Goal: Transaction & Acquisition: Book appointment/travel/reservation

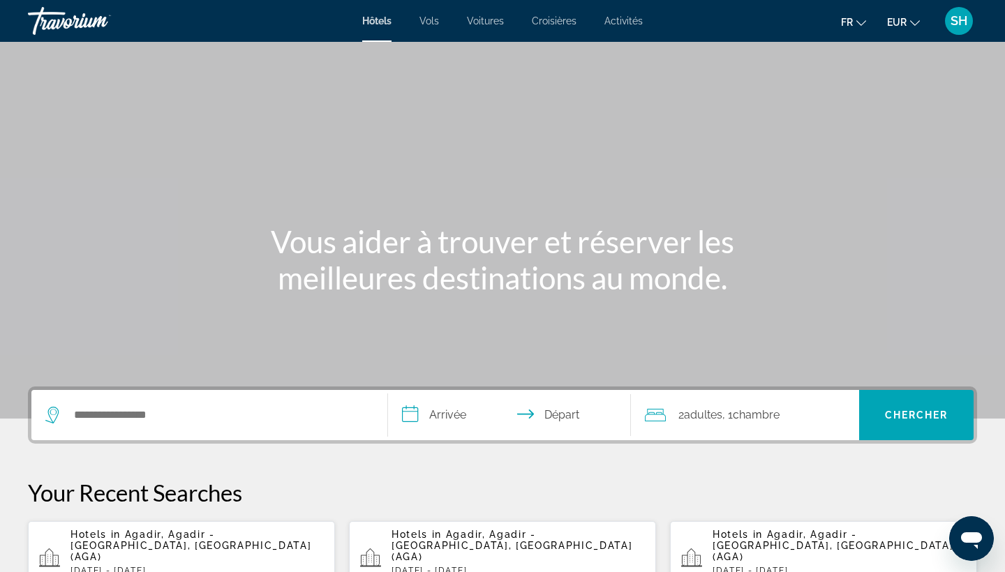
click at [161, 539] on span "Agadir, Agadir - [GEOGRAPHIC_DATA], [GEOGRAPHIC_DATA] (AGA)" at bounding box center [190, 545] width 241 height 33
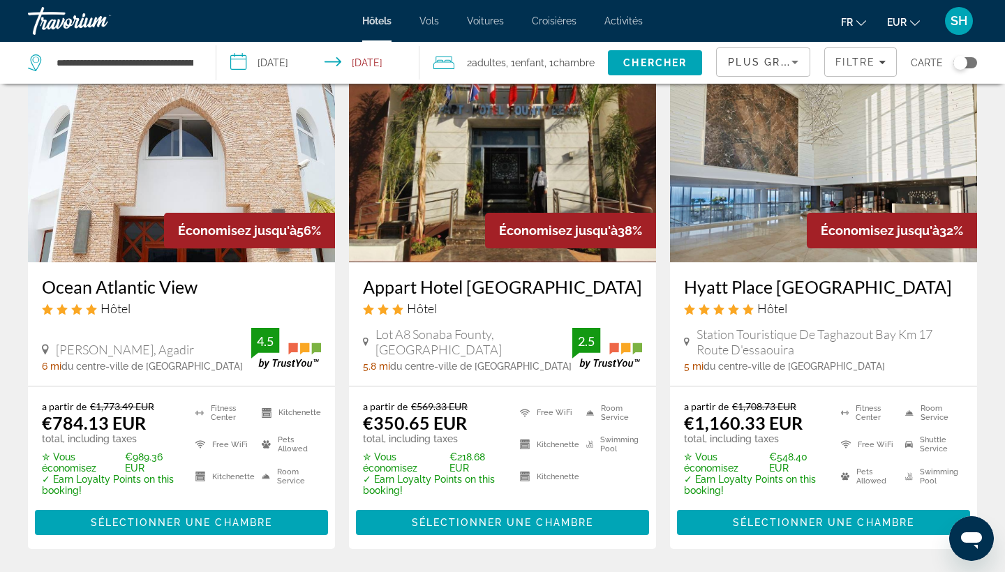
scroll to position [113, 0]
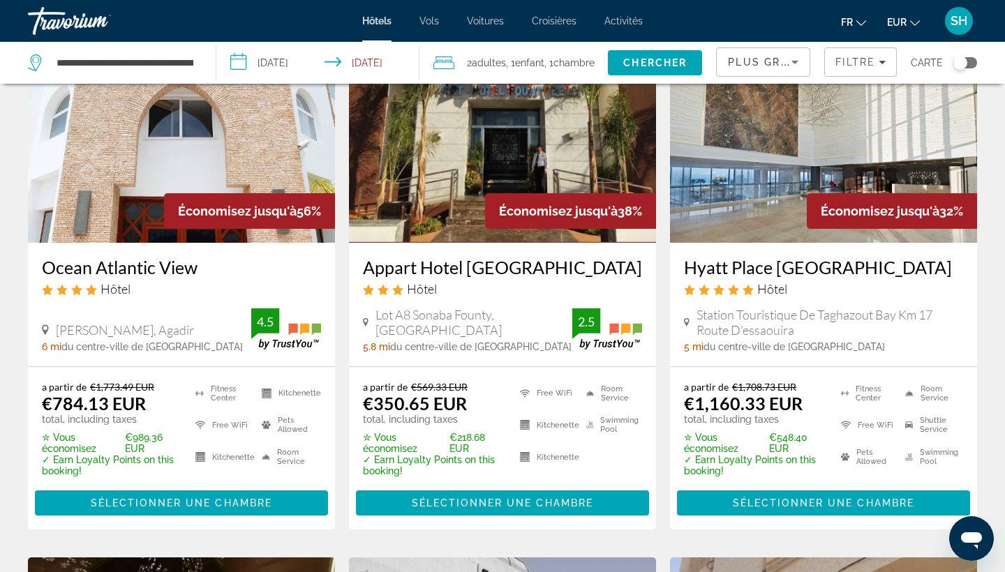
click at [507, 65] on span ", 1 Enfant Enfants" at bounding box center [525, 63] width 38 height 20
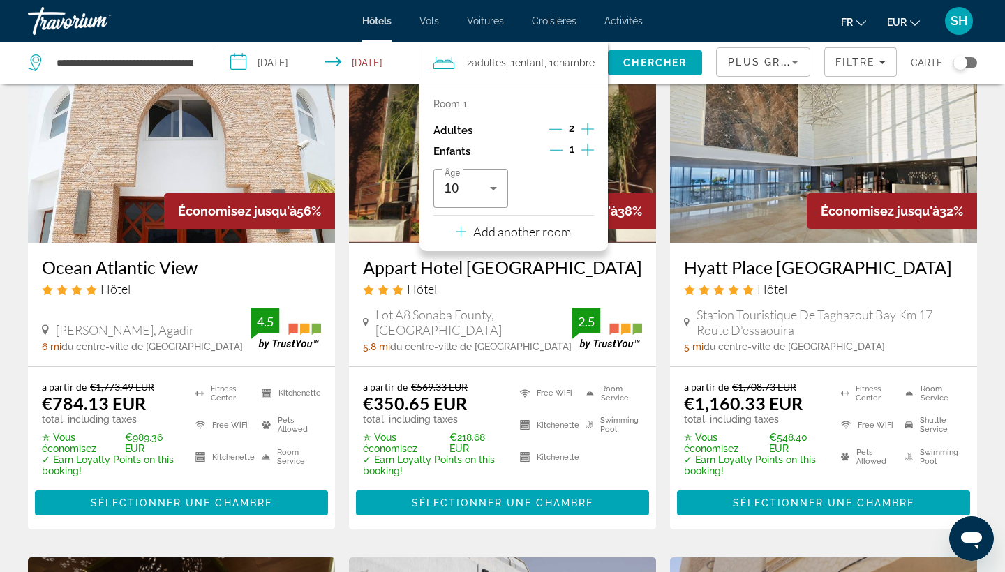
click at [589, 153] on icon "Increment children" at bounding box center [587, 150] width 13 height 13
click at [564, 197] on span "Travelers: 2 adults, 2 children" at bounding box center [552, 188] width 46 height 17
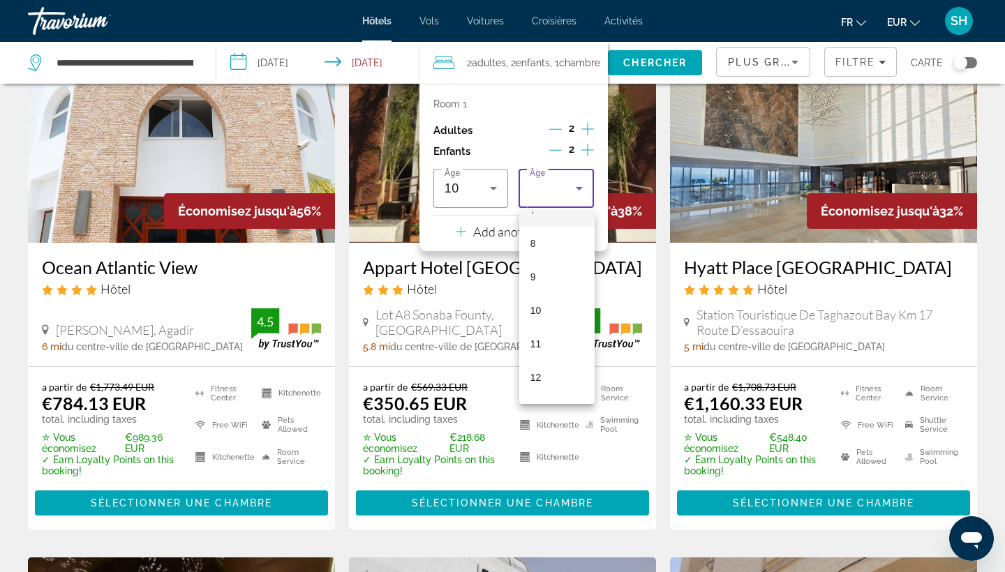
scroll to position [263, 0]
click at [550, 380] on mat-option "12" at bounding box center [556, 372] width 75 height 33
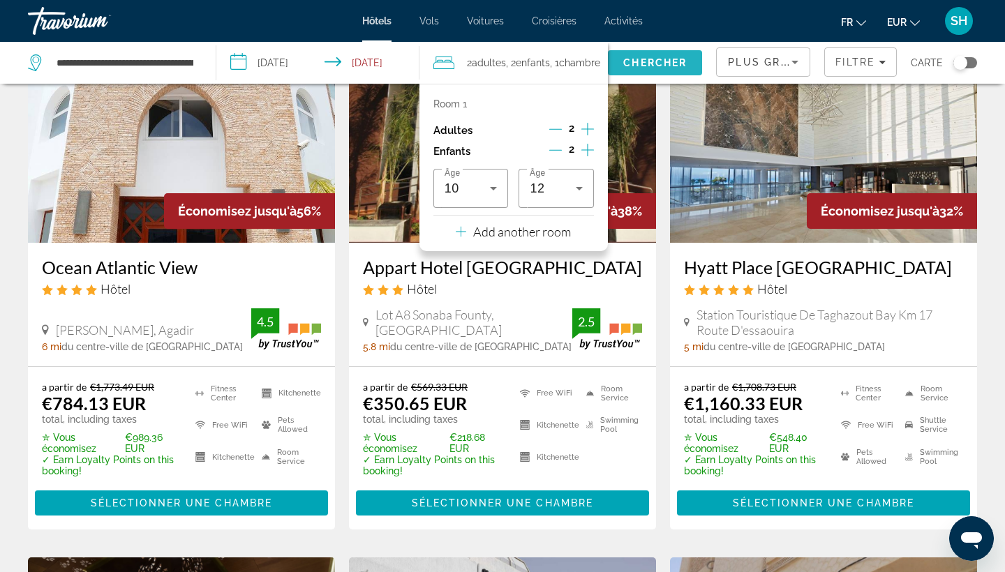
click at [646, 56] on span "Search" at bounding box center [655, 62] width 94 height 33
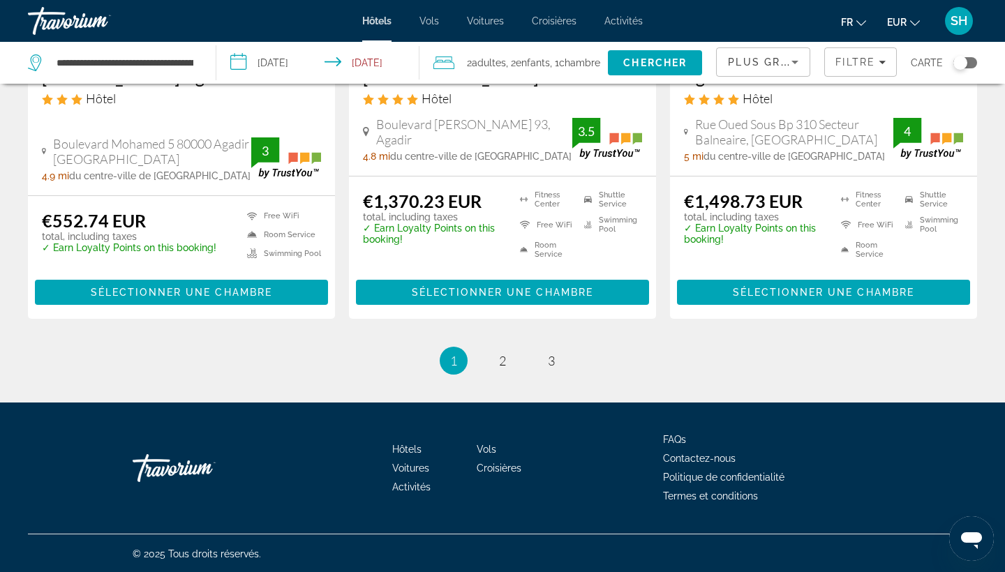
scroll to position [1915, 0]
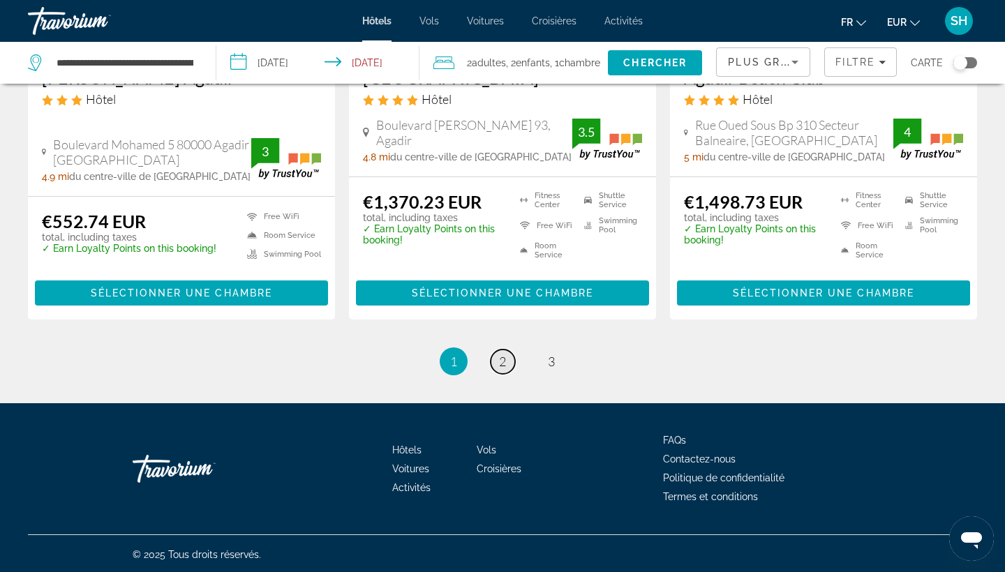
click at [502, 361] on span "2" at bounding box center [502, 361] width 7 height 15
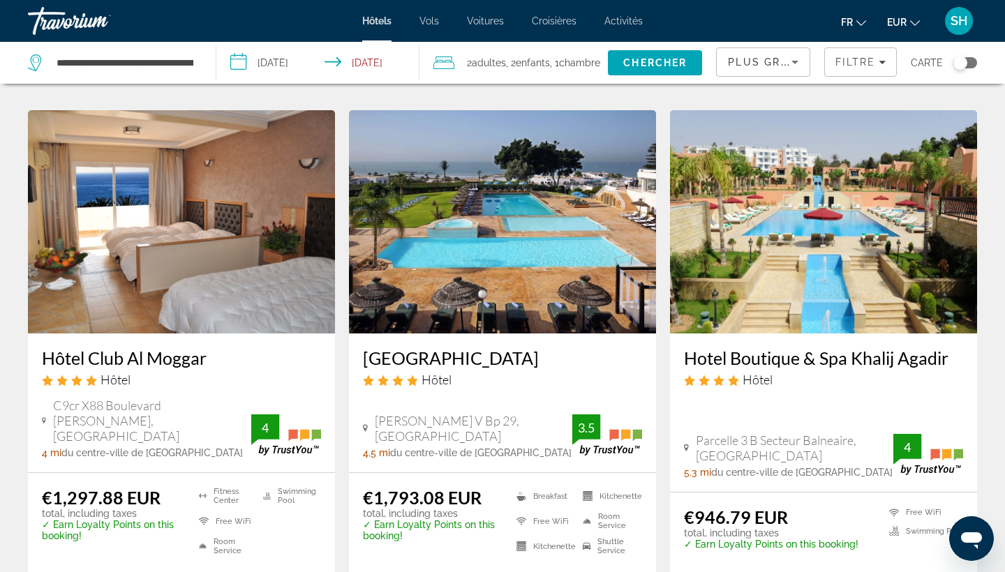
scroll to position [1058, 0]
click at [803, 223] on img "Main content" at bounding box center [823, 221] width 307 height 223
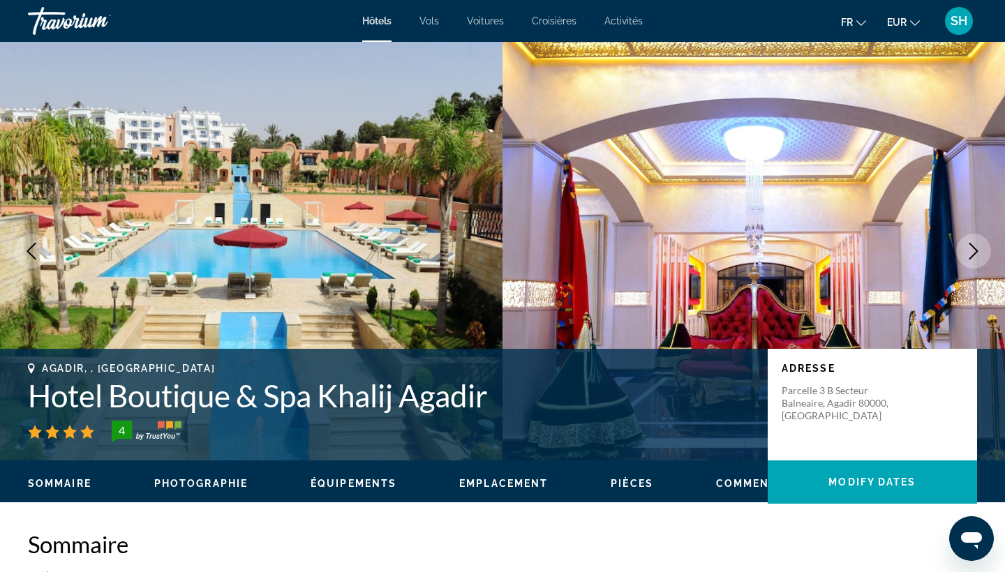
click at [972, 246] on icon "Next image" at bounding box center [973, 251] width 9 height 17
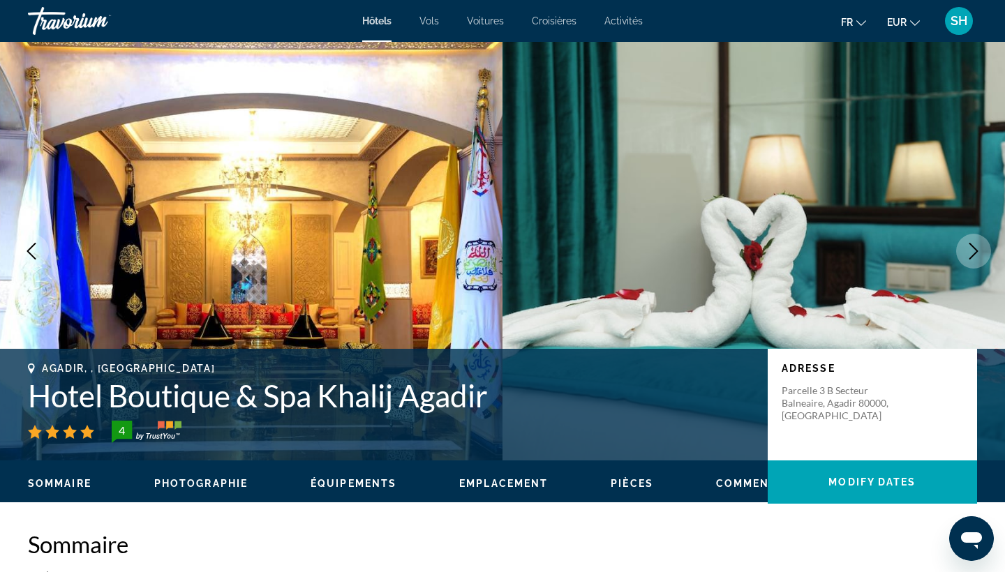
click at [970, 250] on icon "Next image" at bounding box center [973, 251] width 17 height 17
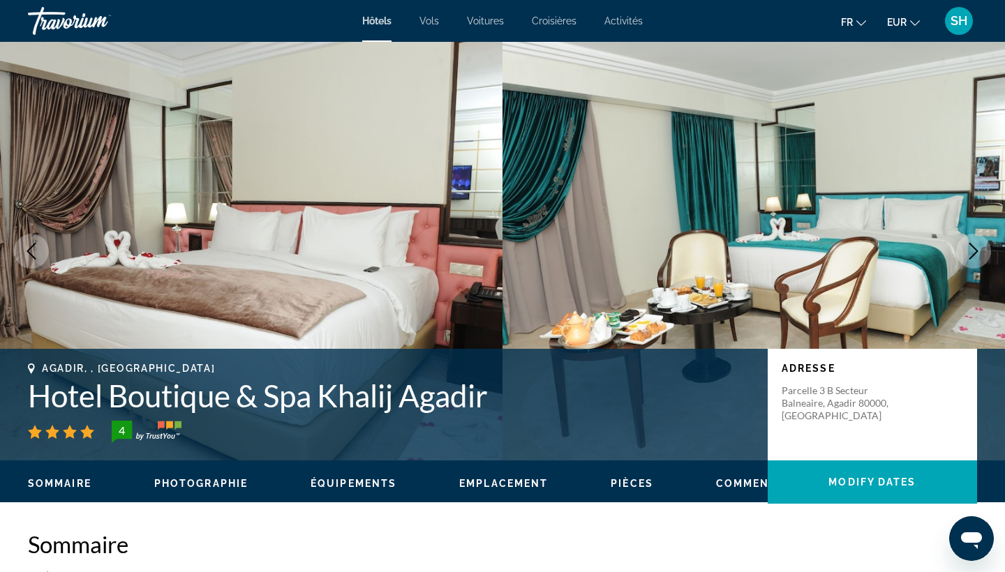
click at [970, 250] on icon "Next image" at bounding box center [973, 251] width 17 height 17
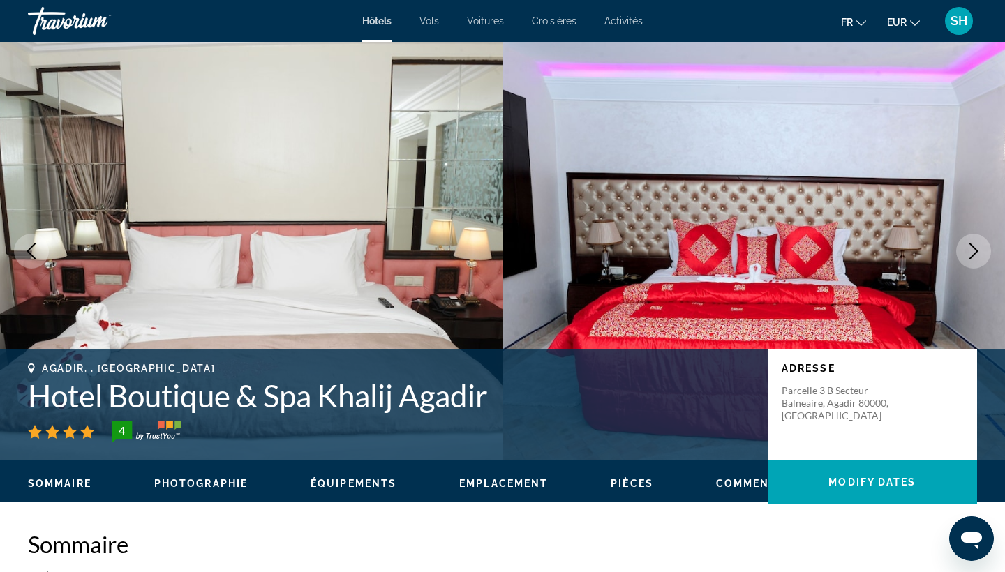
click at [970, 250] on icon "Next image" at bounding box center [973, 251] width 17 height 17
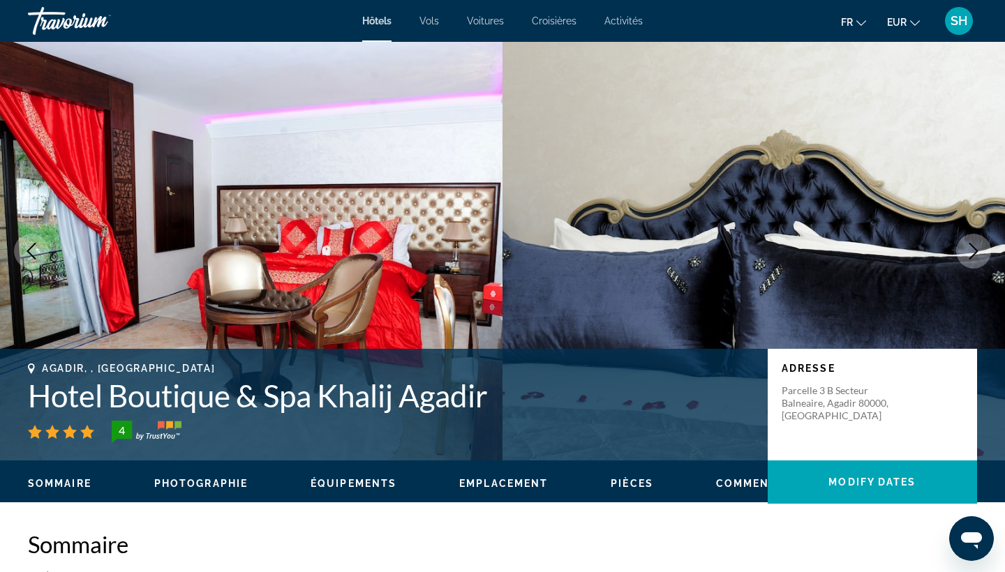
click at [970, 250] on icon "Next image" at bounding box center [973, 251] width 17 height 17
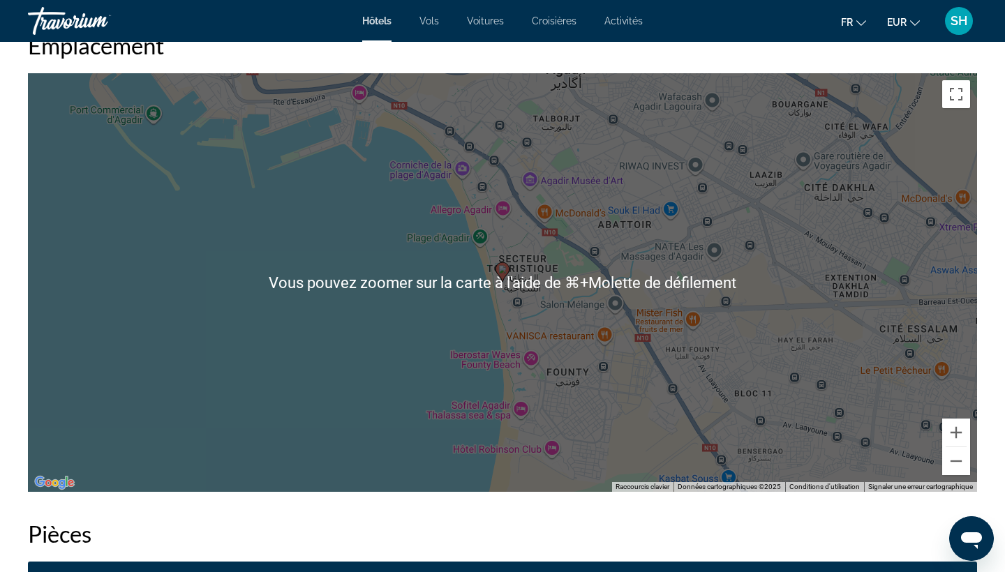
scroll to position [1351, 0]
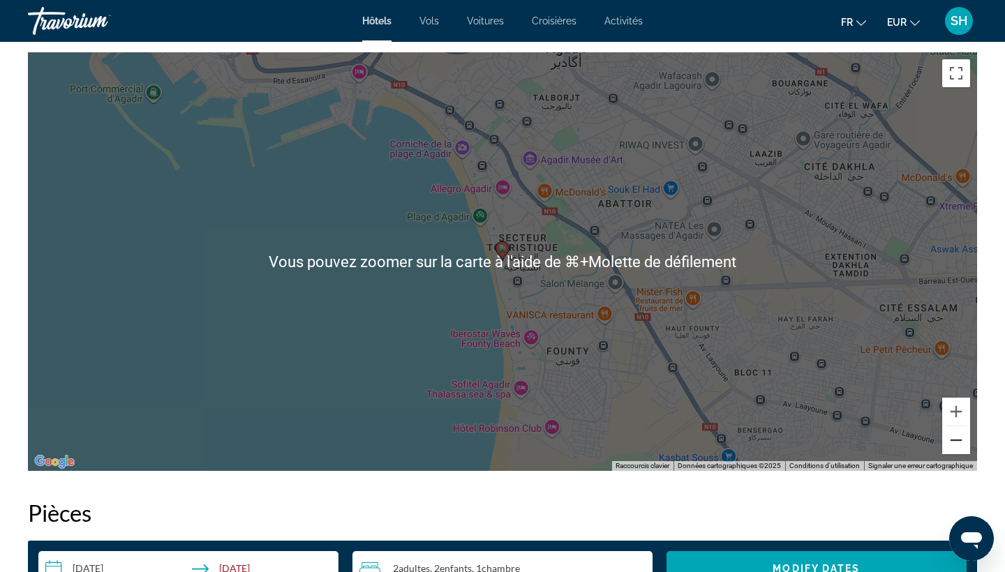
click at [959, 445] on button "Zoom arrière" at bounding box center [956, 440] width 28 height 28
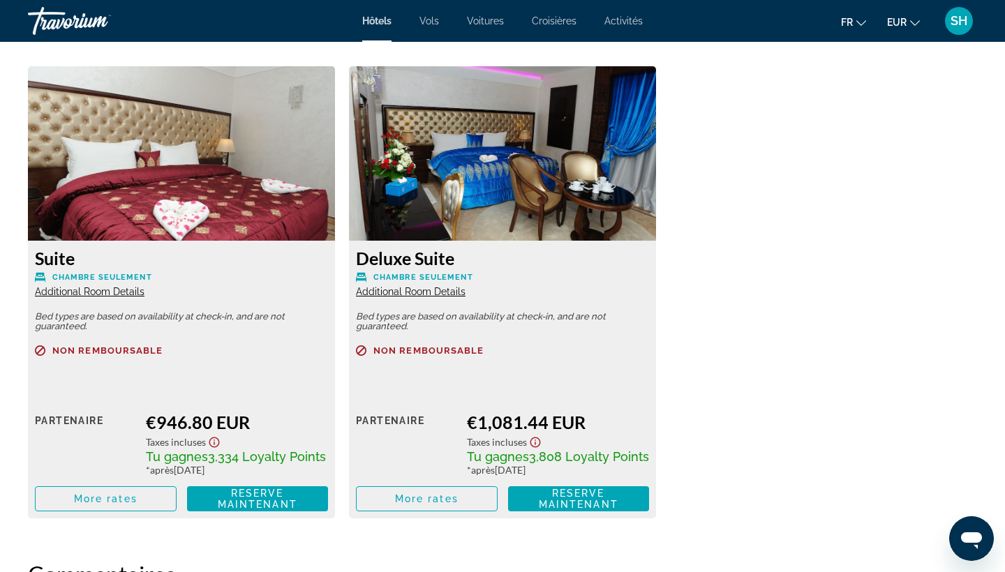
scroll to position [1926, 0]
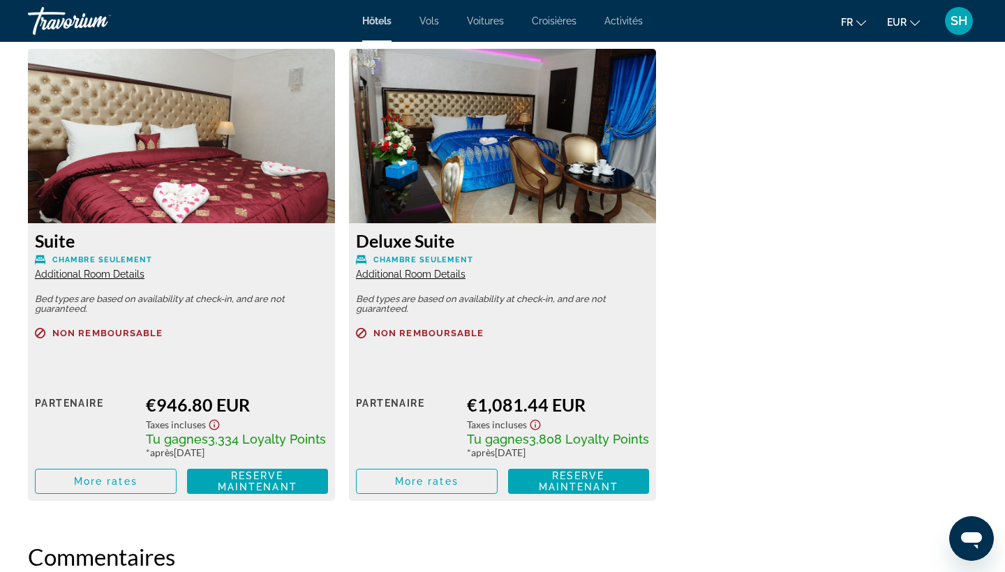
click at [94, 276] on span "Additional Room Details" at bounding box center [90, 274] width 110 height 11
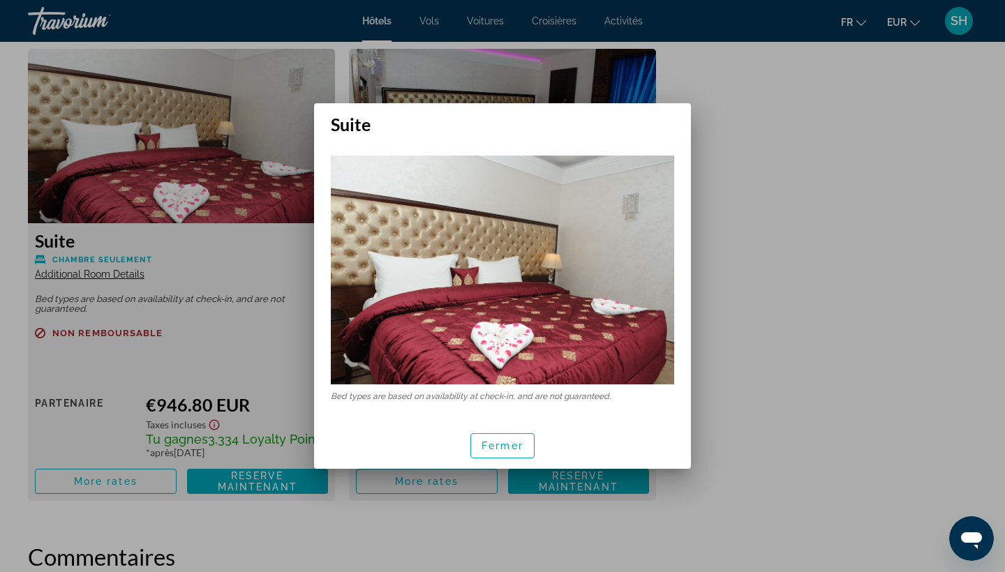
scroll to position [0, 0]
click at [502, 448] on span "Fermer" at bounding box center [502, 445] width 42 height 11
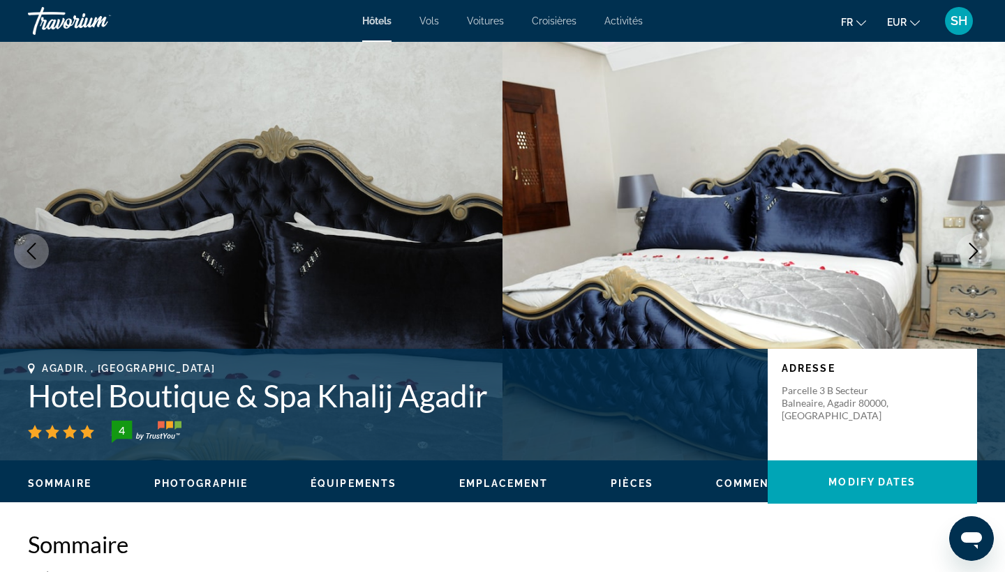
scroll to position [1926, 0]
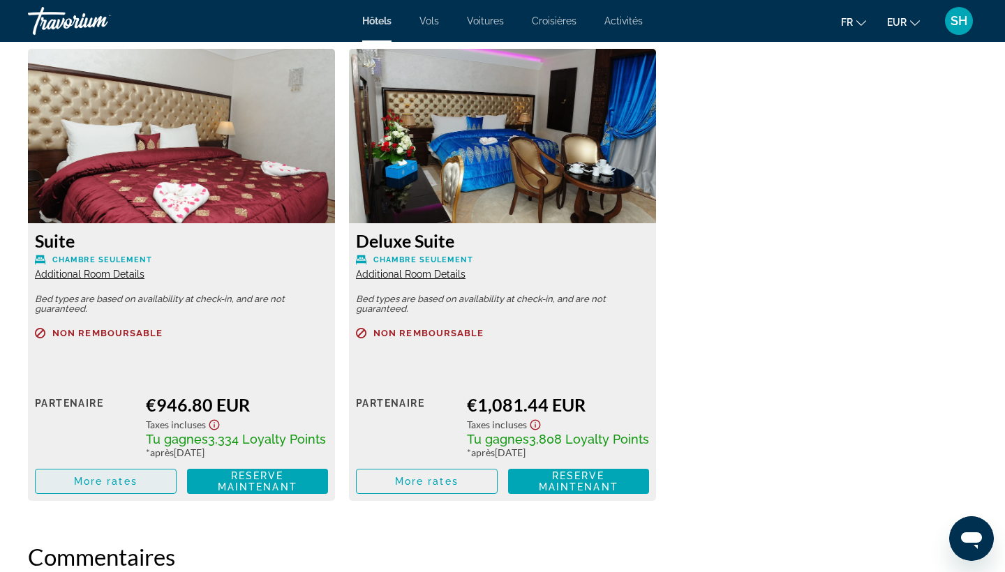
click at [103, 481] on span "More rates" at bounding box center [105, 481] width 63 height 11
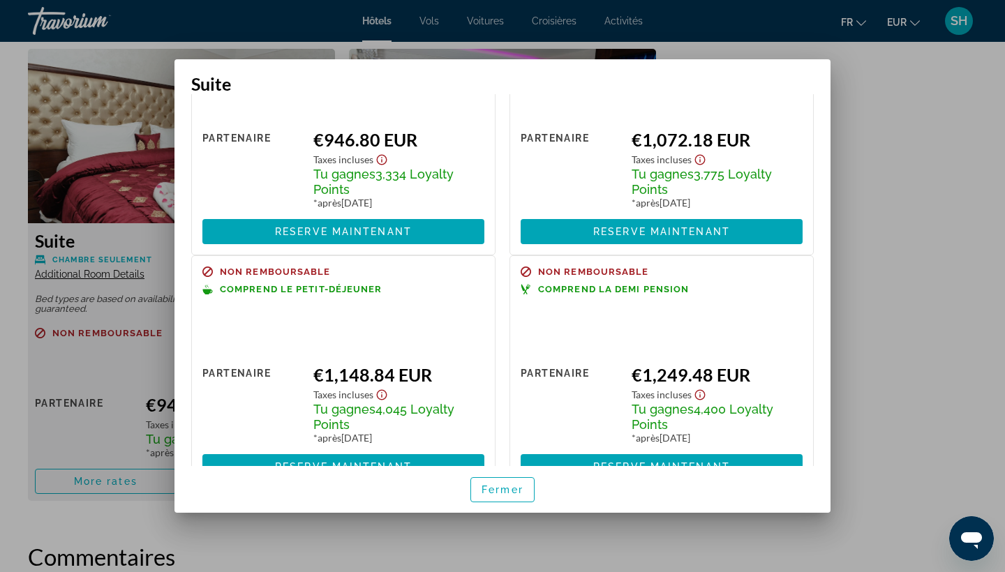
scroll to position [94, 0]
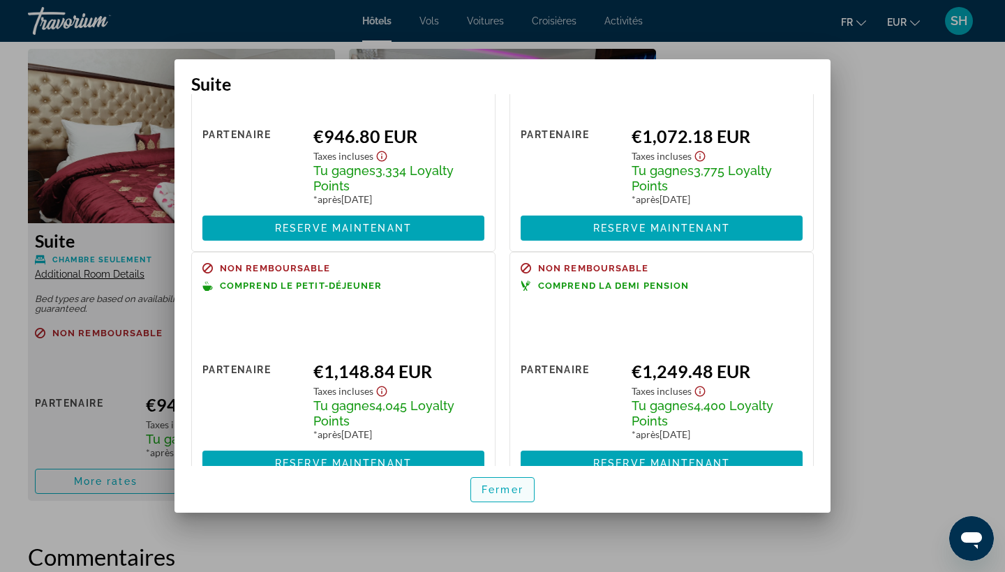
click at [500, 486] on span "Fermer" at bounding box center [502, 489] width 42 height 11
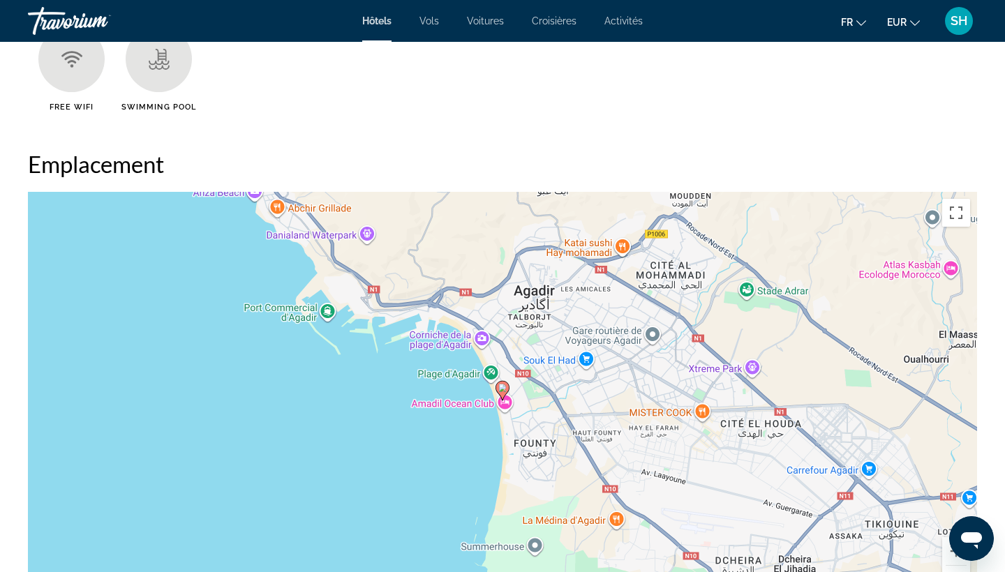
scroll to position [1146, 0]
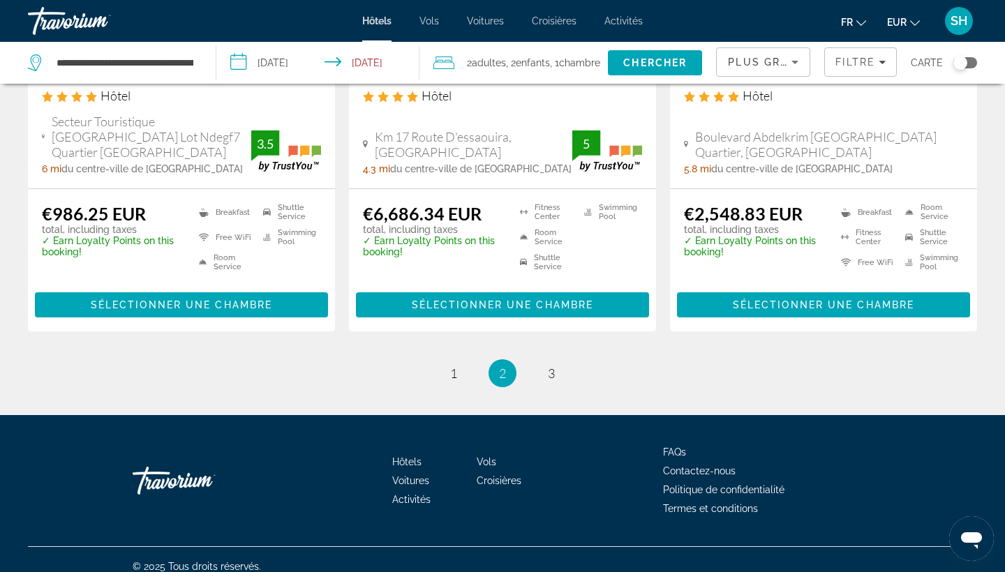
scroll to position [1874, 0]
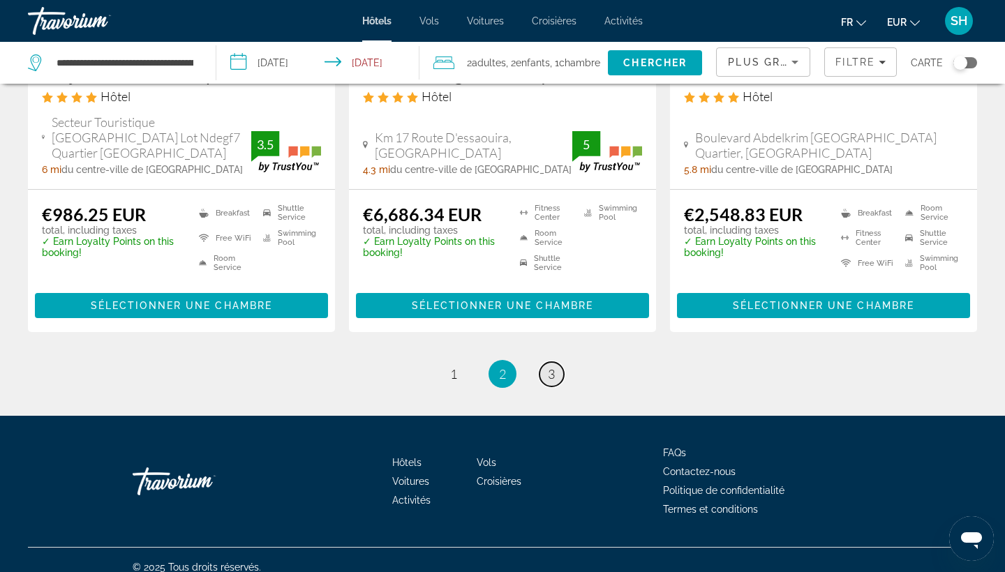
click at [551, 366] on span "3" at bounding box center [551, 373] width 7 height 15
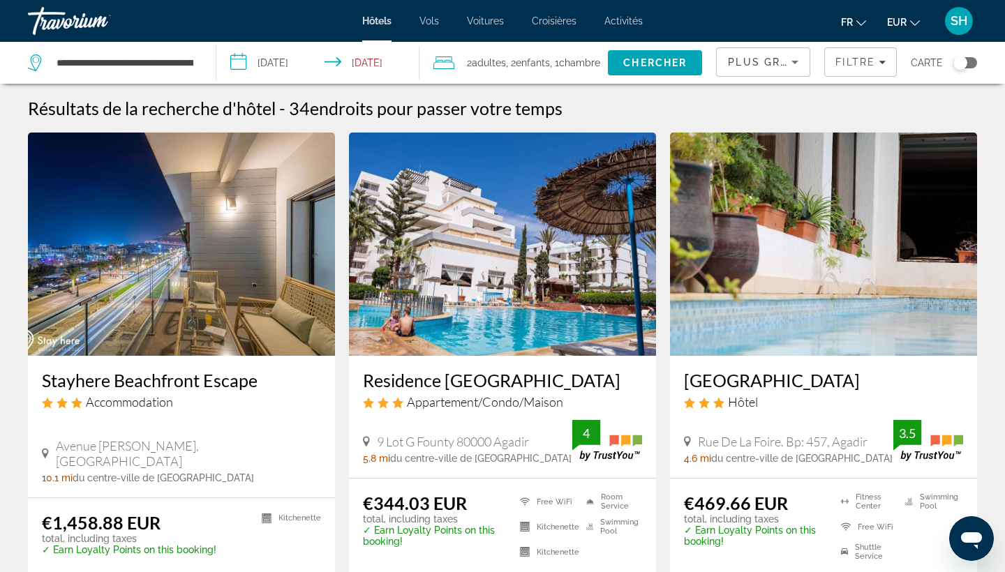
click at [764, 67] on span "Plus grandes économies" at bounding box center [811, 62] width 167 height 11
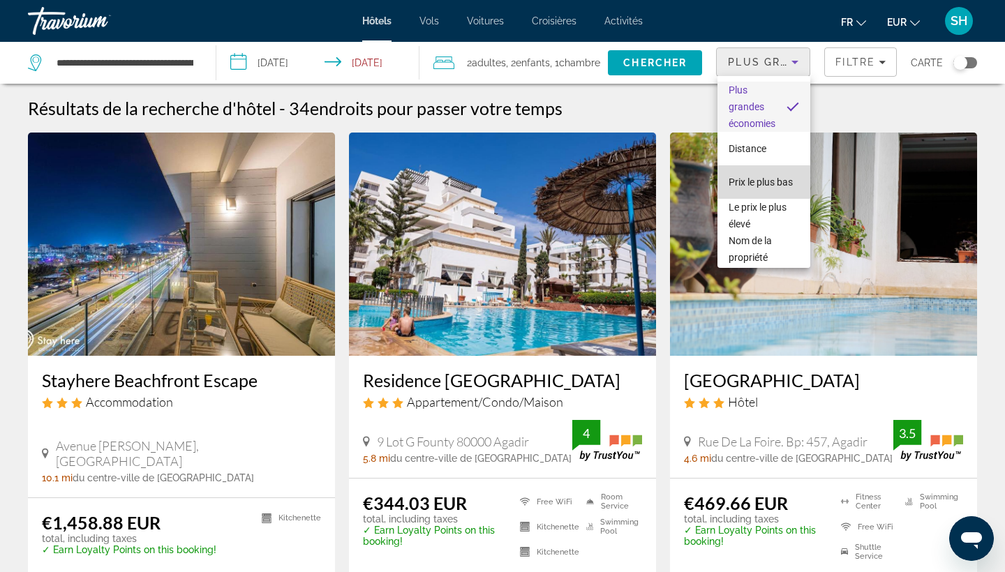
click at [755, 179] on span "Prix le plus bas" at bounding box center [760, 181] width 64 height 11
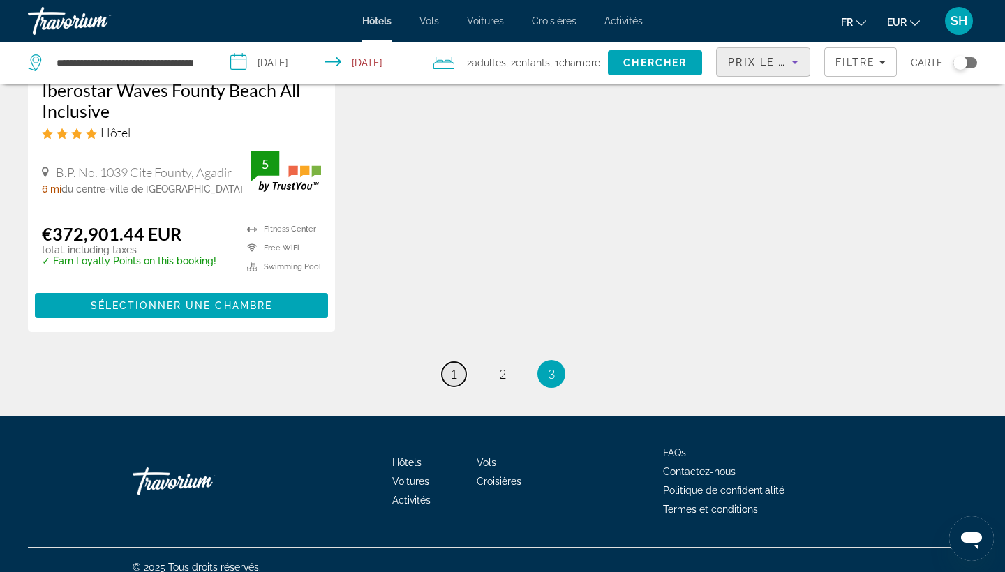
click at [452, 366] on span "1" at bounding box center [453, 373] width 7 height 15
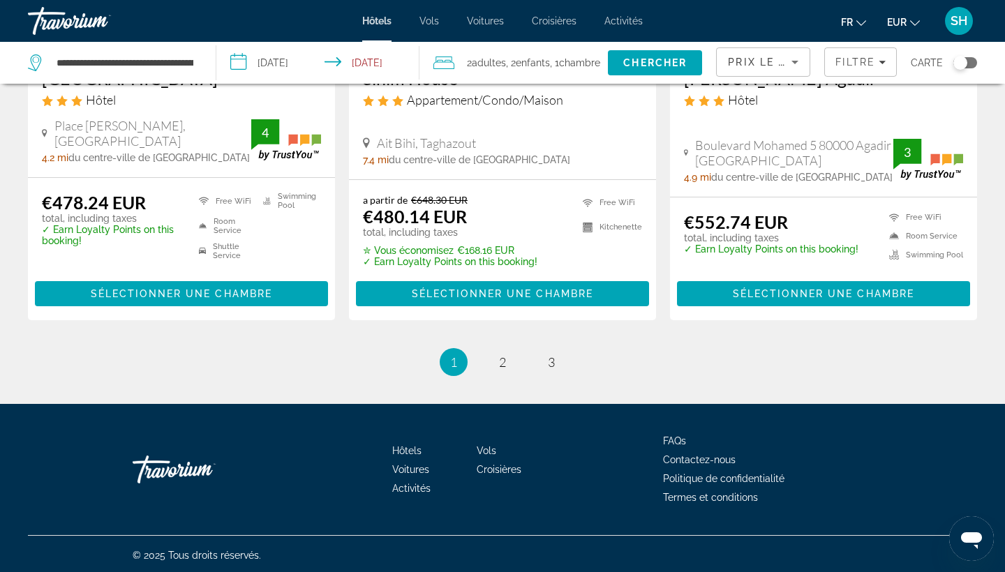
scroll to position [1913, 0]
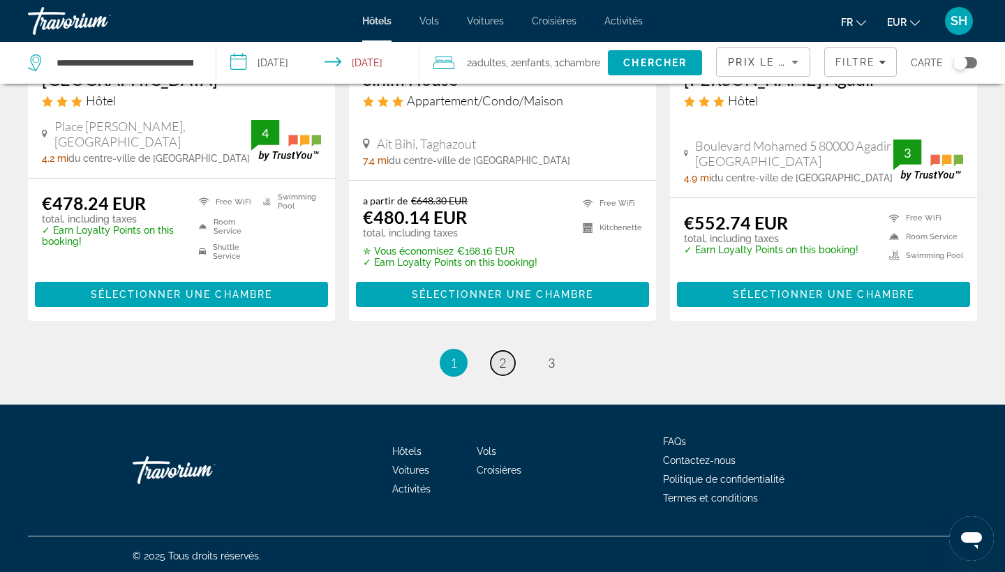
click at [501, 366] on span "2" at bounding box center [502, 362] width 7 height 15
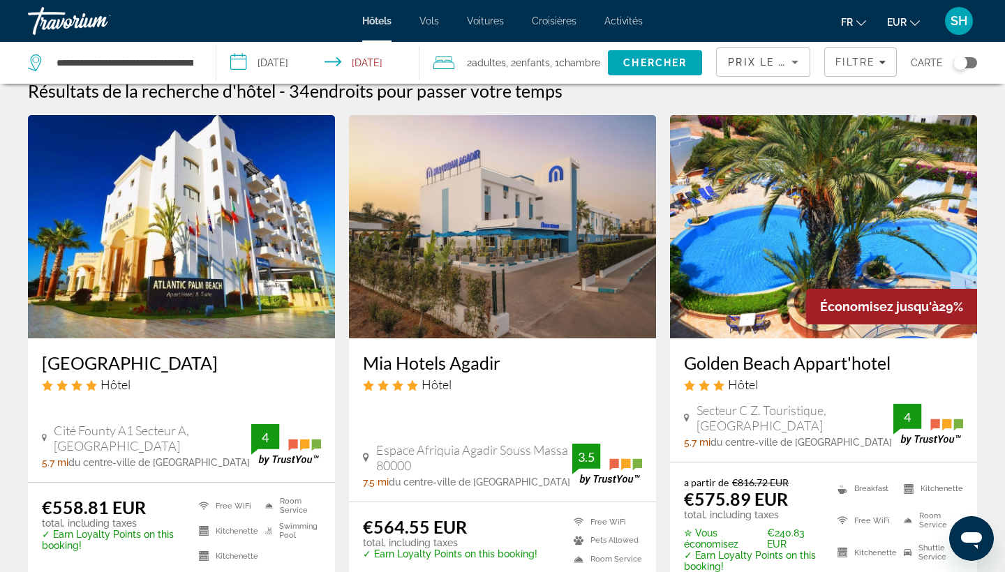
scroll to position [20, 0]
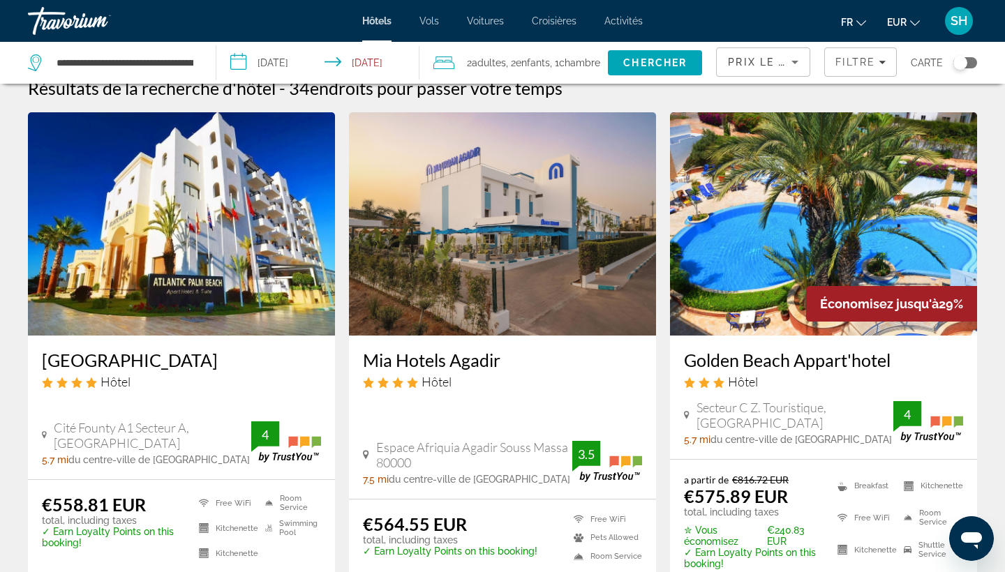
click at [541, 236] on img "Main content" at bounding box center [502, 223] width 307 height 223
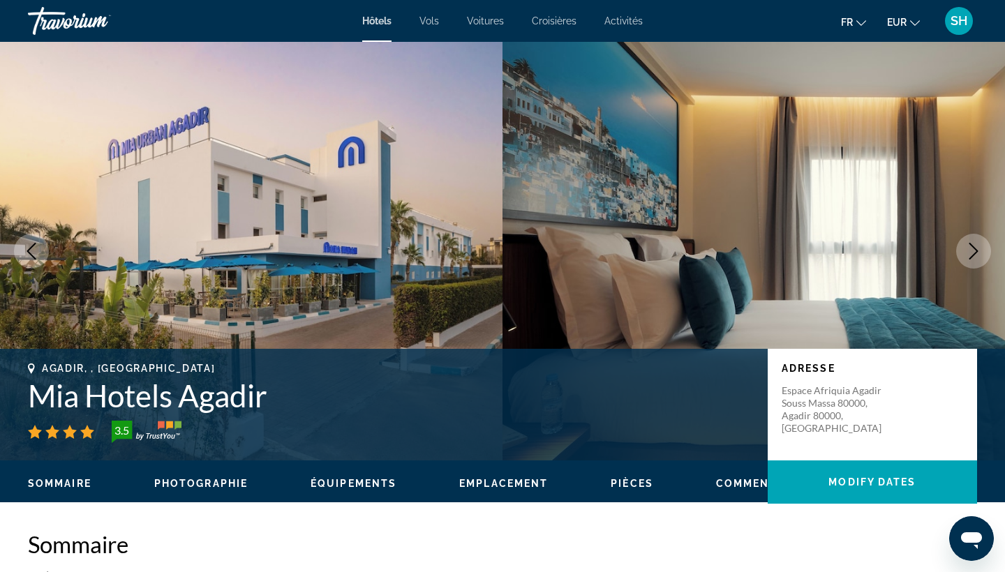
click at [971, 250] on icon "Next image" at bounding box center [973, 251] width 17 height 17
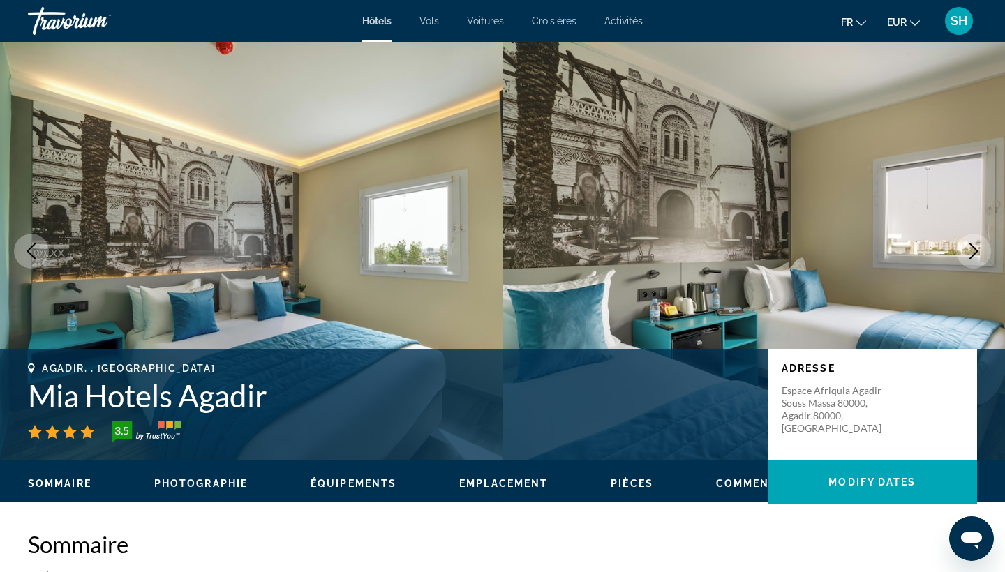
click at [971, 250] on icon "Next image" at bounding box center [973, 251] width 17 height 17
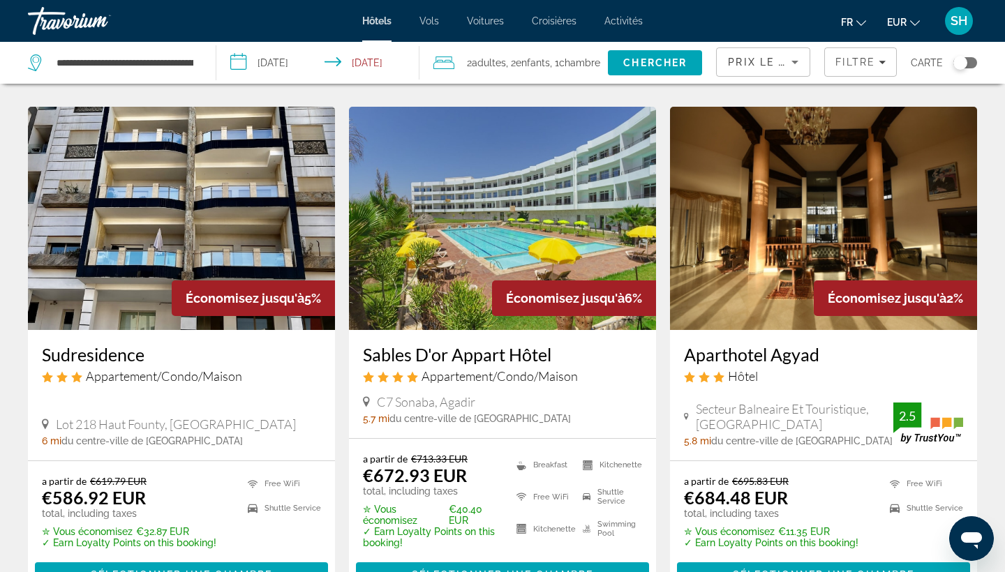
scroll to position [578, 0]
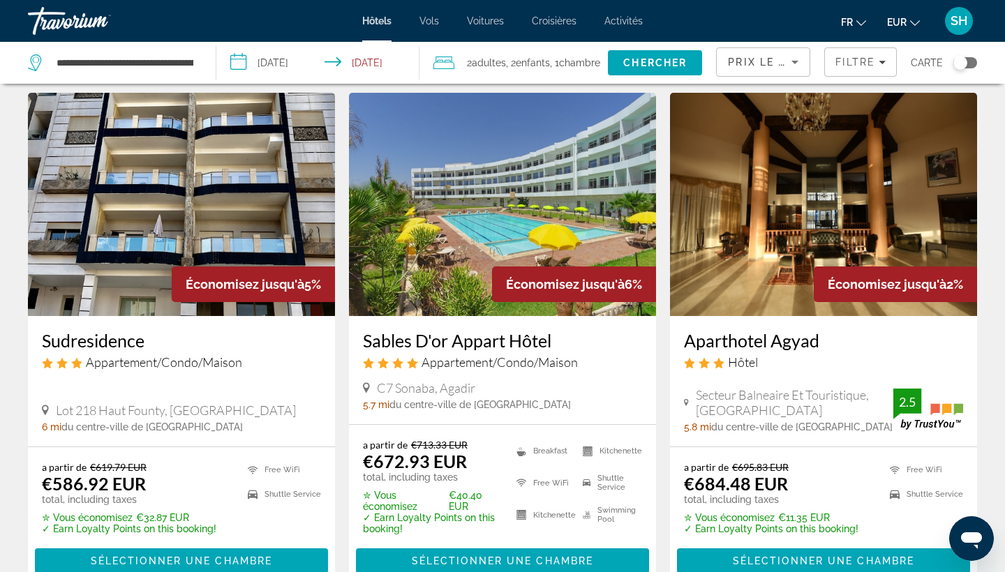
click at [465, 233] on img "Main content" at bounding box center [502, 204] width 307 height 223
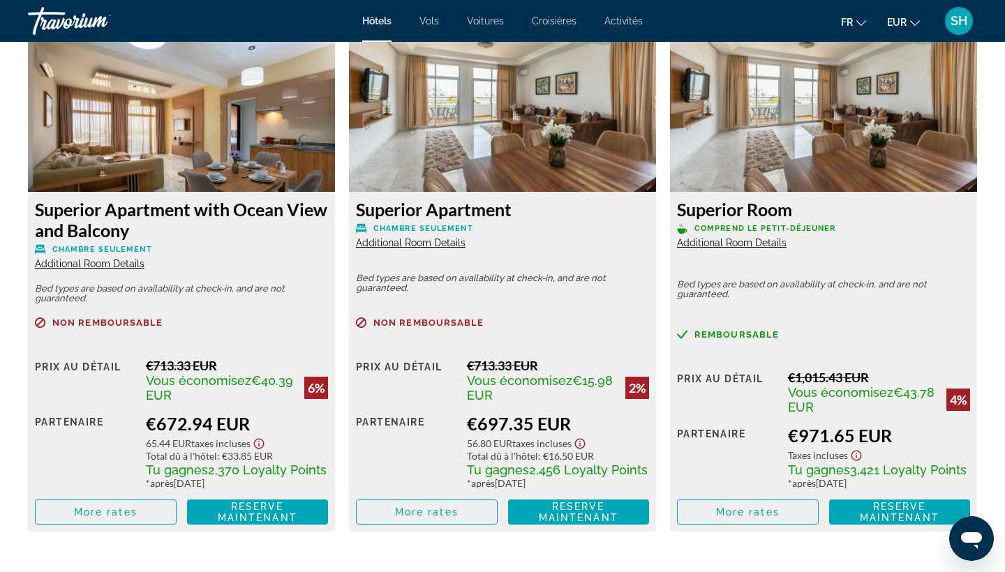
scroll to position [1957, 0]
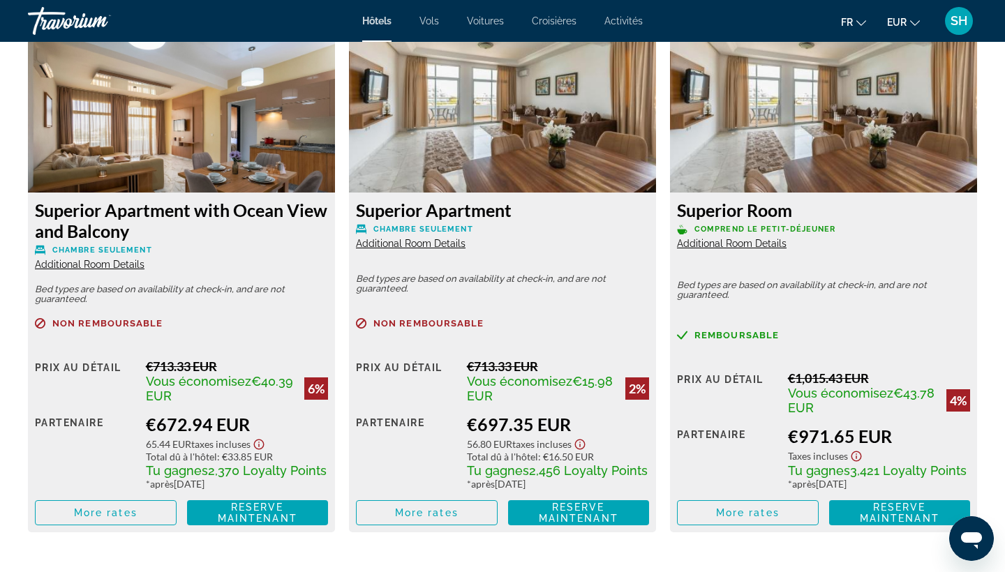
click at [755, 246] on span "Additional Room Details" at bounding box center [732, 243] width 110 height 11
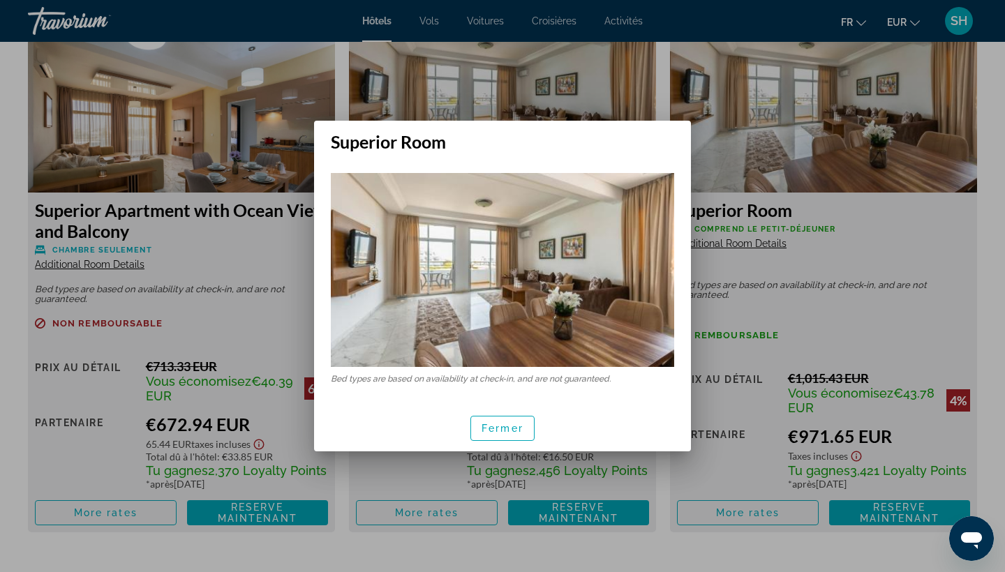
scroll to position [0, 0]
click at [504, 428] on span "Fermer" at bounding box center [502, 428] width 42 height 11
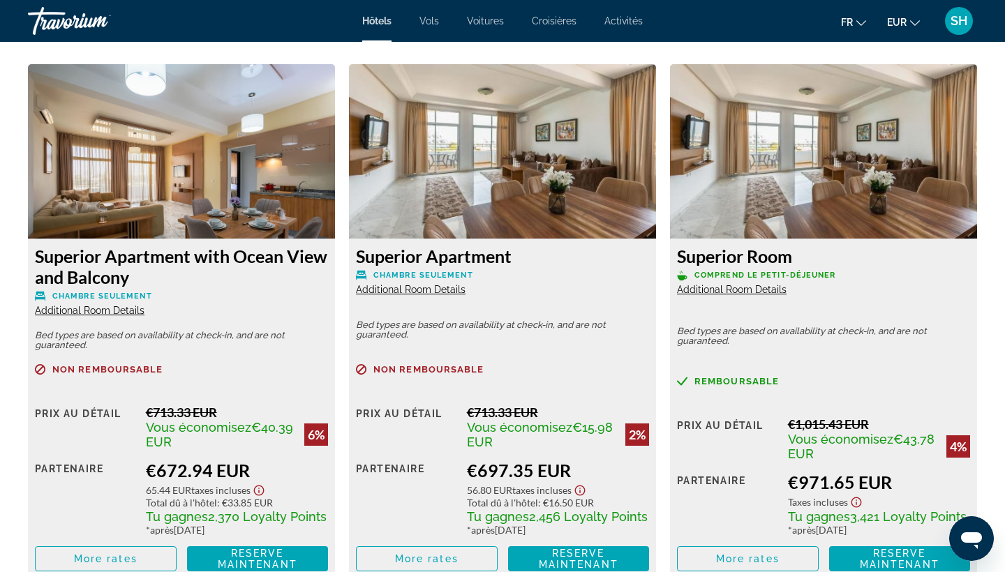
scroll to position [1911, 0]
click at [139, 554] on span "Main content" at bounding box center [106, 558] width 140 height 33
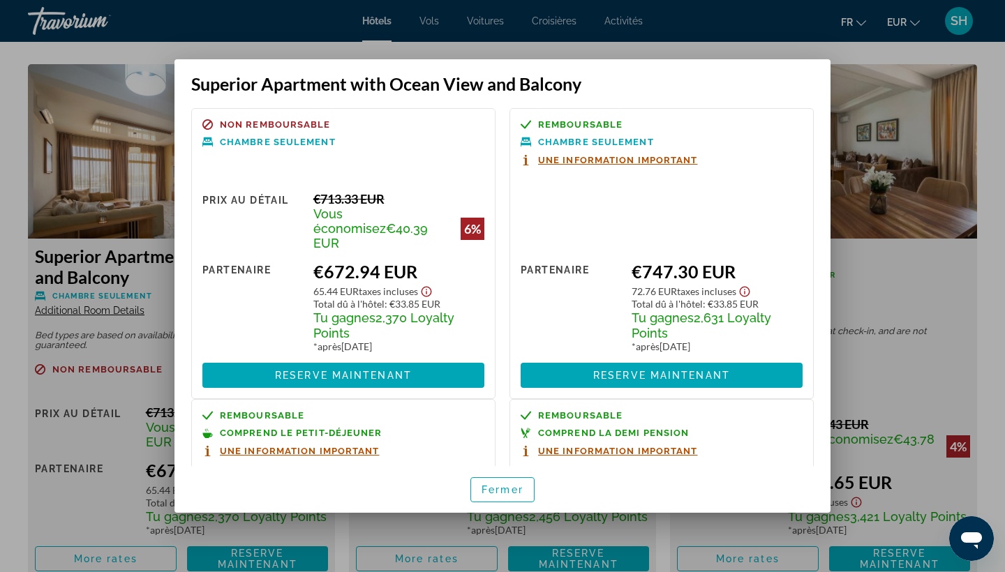
scroll to position [0, 0]
click at [508, 497] on span "button" at bounding box center [502, 489] width 63 height 33
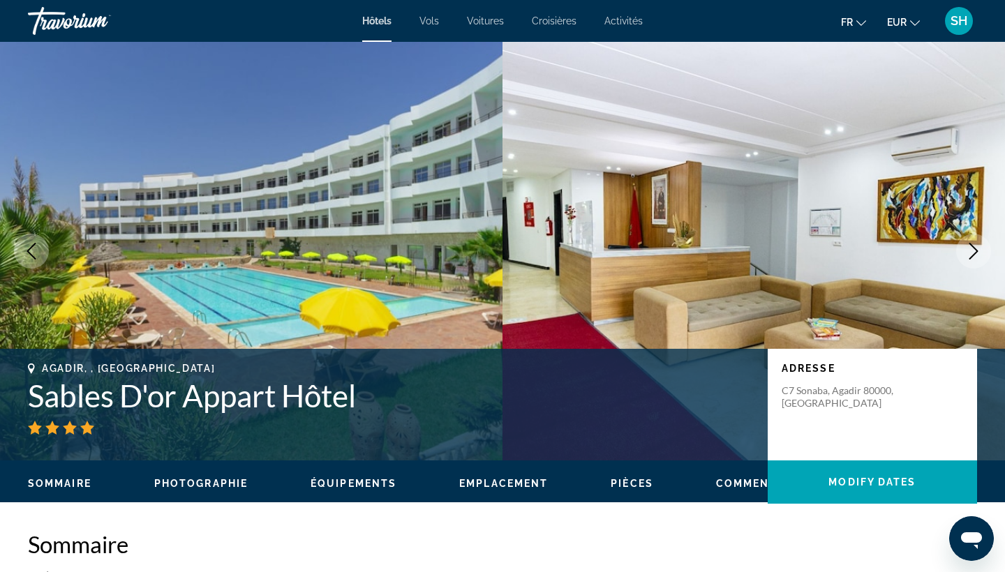
scroll to position [1911, 0]
